Goal: Task Accomplishment & Management: Manage account settings

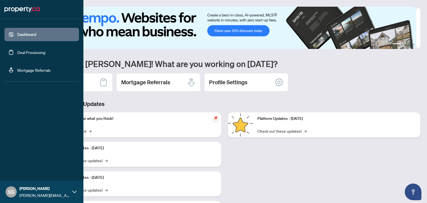
click at [17, 33] on link "Dashboard" at bounding box center [26, 34] width 19 height 5
click at [20, 50] on link "Deal Processing" at bounding box center [31, 52] width 28 height 5
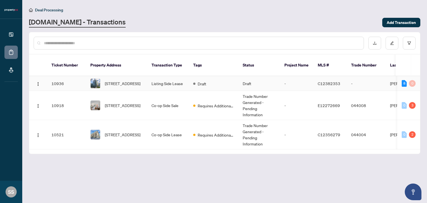
click at [281, 79] on td "-" at bounding box center [296, 83] width 33 height 15
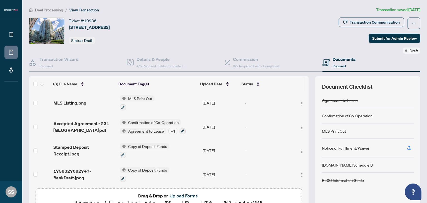
scroll to position [79, 0]
